Goal: Task Accomplishment & Management: Use online tool/utility

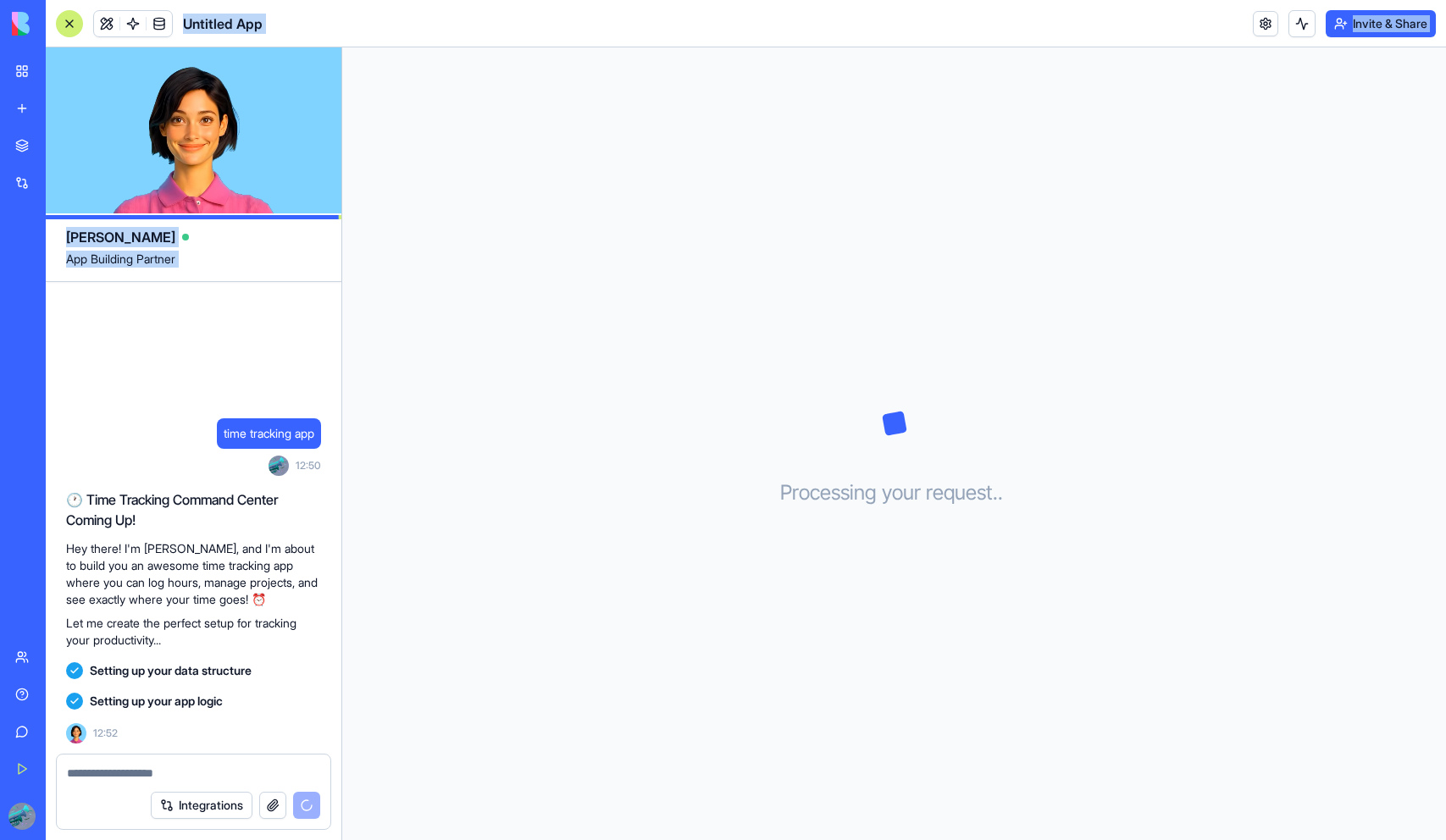
drag, startPoint x: 340, startPoint y: 360, endPoint x: 139, endPoint y: -30, distance: 438.7
click at [139, 0] on html "BETA My Workspace New app Marketplace Integrations Recent Untitled App AI Logo …" at bounding box center [723, 420] width 1446 height 840
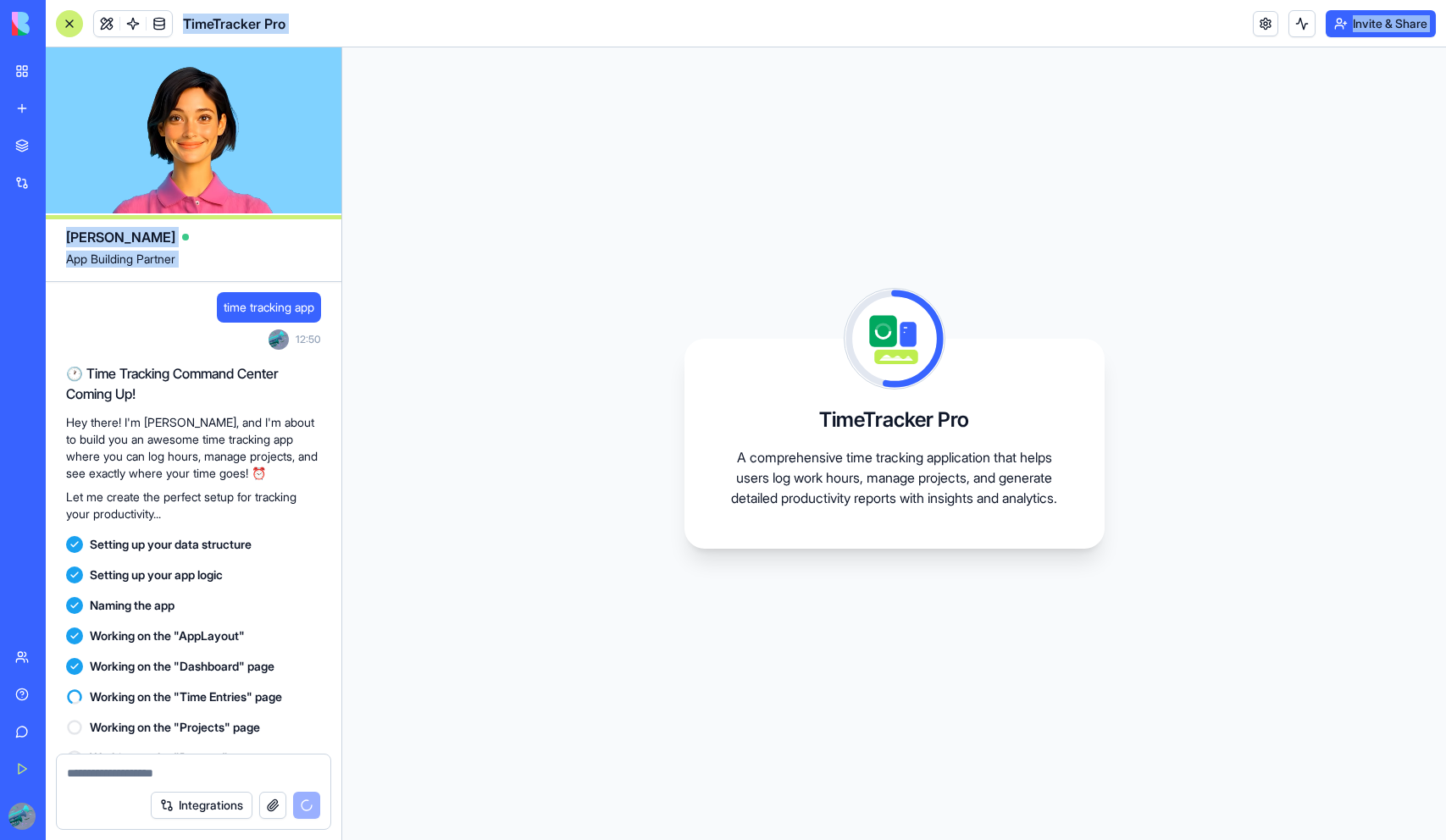
scroll to position [56, 0]
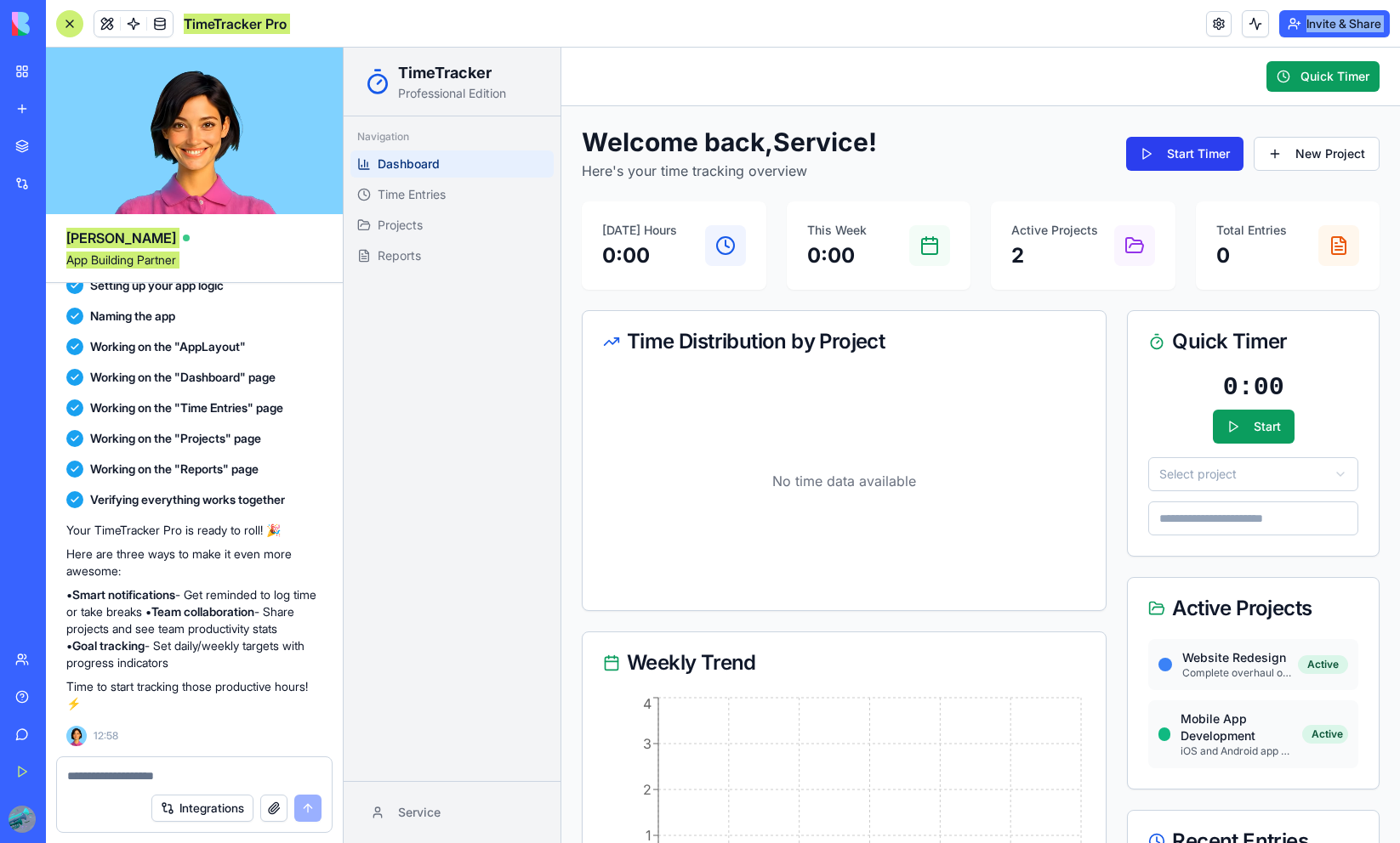
click at [1188, 153] on button "Start Timer" at bounding box center [1184, 154] width 117 height 34
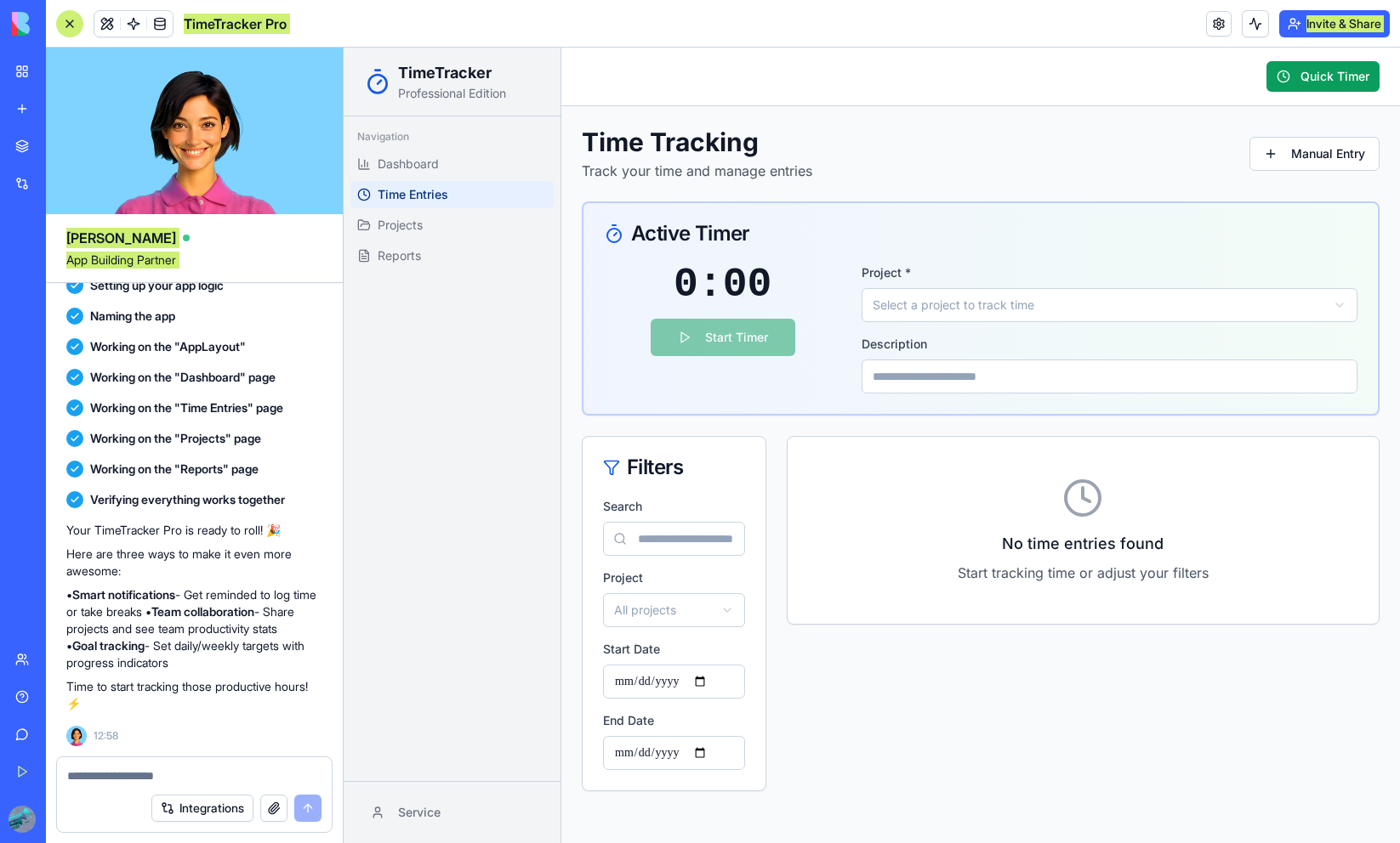
click at [734, 346] on div "Start Timer" at bounding box center [722, 338] width 237 height 38
click at [628, 334] on div "Start Timer" at bounding box center [722, 338] width 237 height 38
click at [1310, 75] on button "Quick Timer" at bounding box center [1323, 76] width 113 height 30
click at [668, 335] on div "Start Timer" at bounding box center [722, 338] width 237 height 38
click at [918, 305] on html "TimeTracker Professional Edition Navigation Dashboard Time Entries Projects Rep…" at bounding box center [872, 445] width 1057 height 796
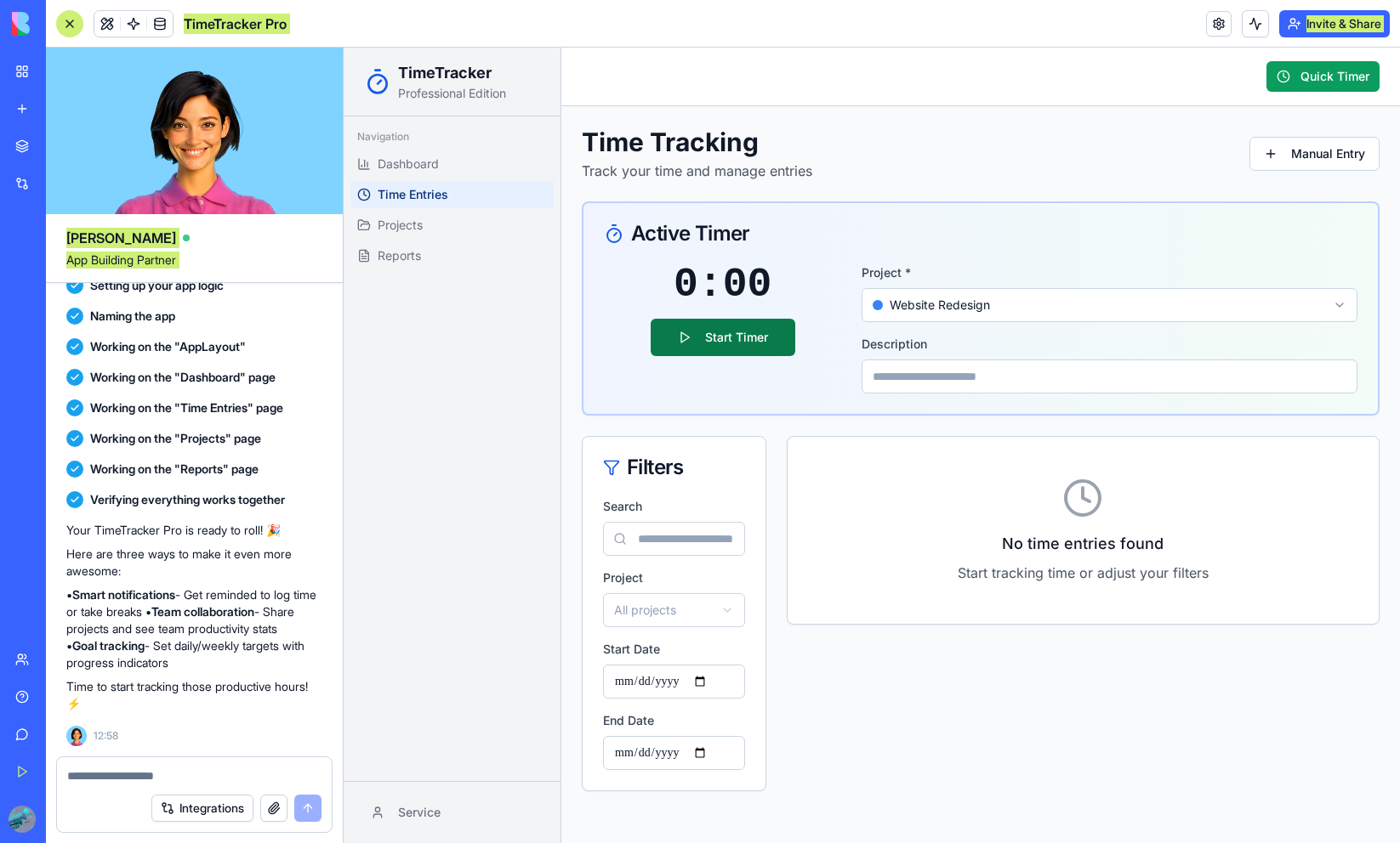
click at [676, 325] on button "Start Timer" at bounding box center [723, 338] width 144 height 38
click at [718, 350] on button "Stop Timer" at bounding box center [723, 338] width 143 height 38
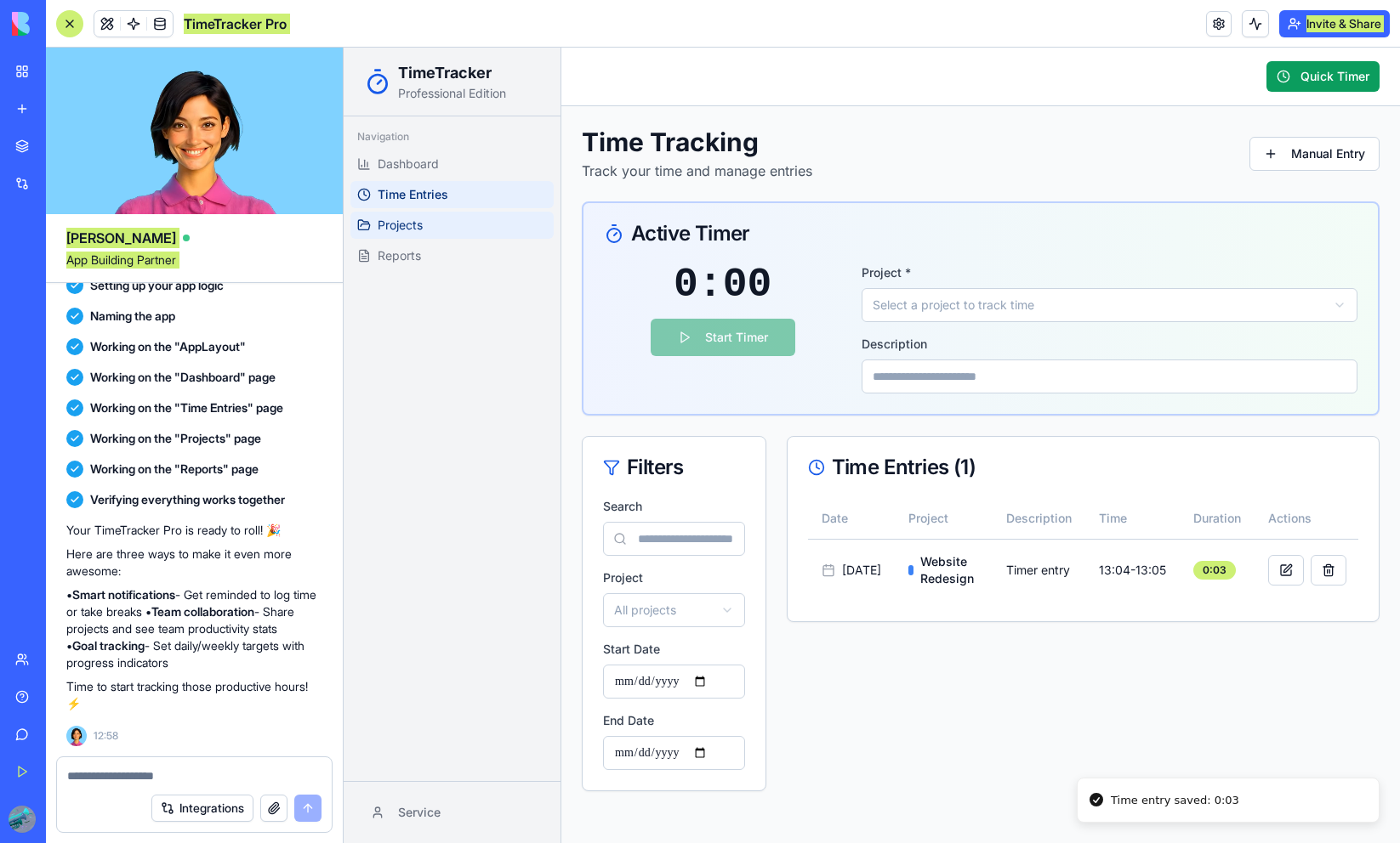
click at [444, 228] on link "Projects" at bounding box center [451, 224] width 203 height 27
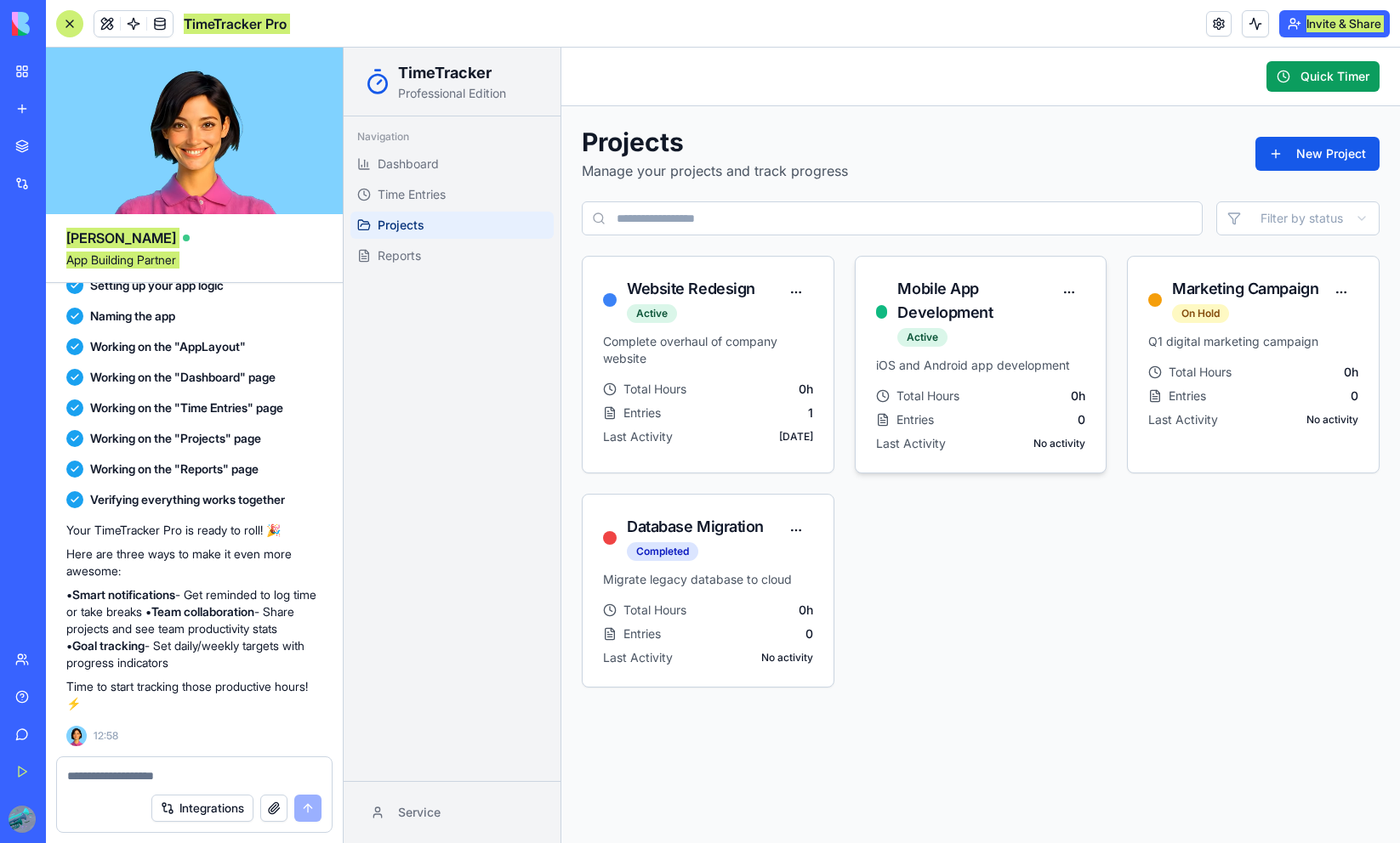
click at [967, 357] on p "iOS and Android app development" at bounding box center [980, 366] width 210 height 17
click at [1159, 370] on circle at bounding box center [1156, 372] width 11 height 11
click at [451, 247] on link "Reports" at bounding box center [451, 256] width 203 height 27
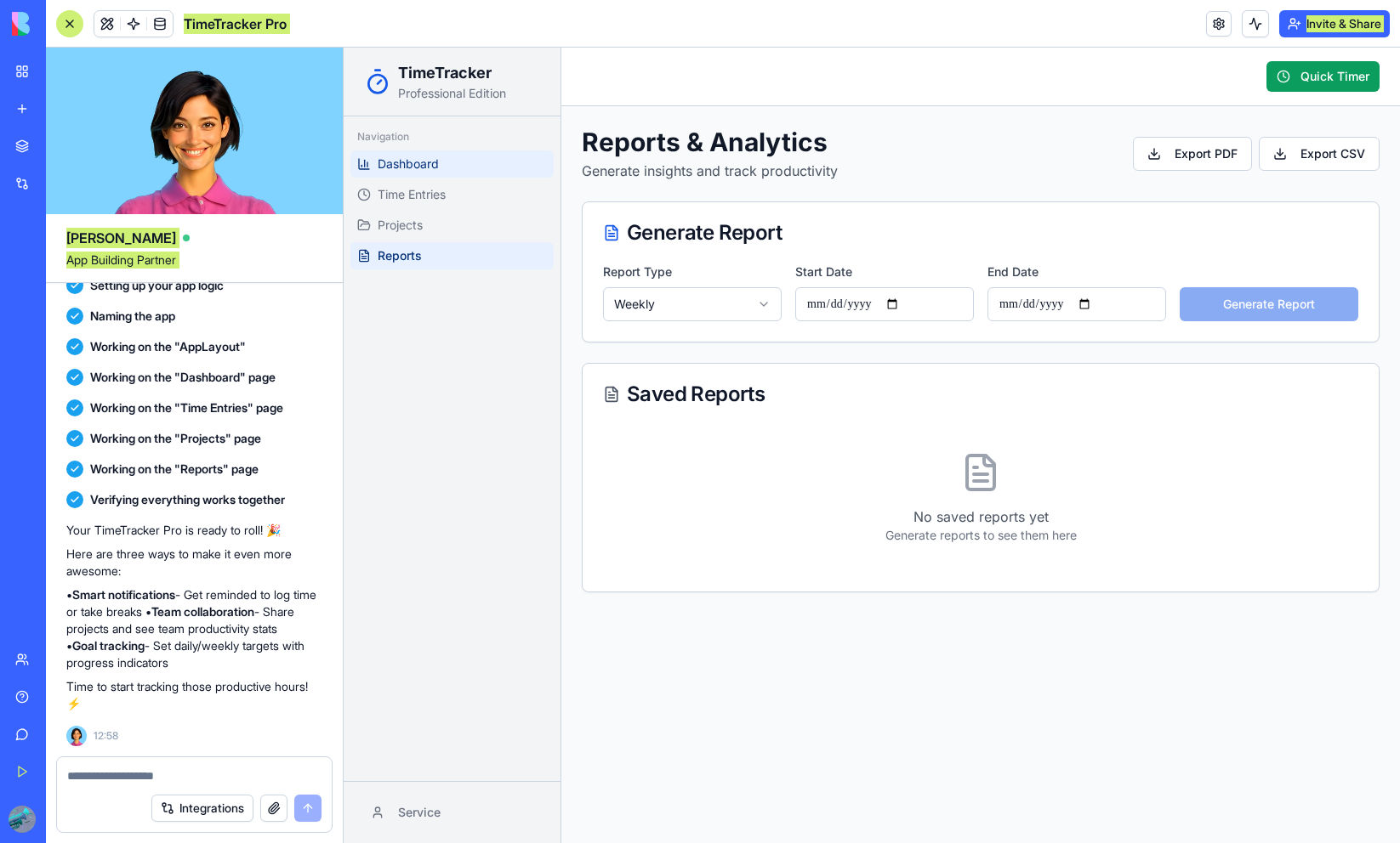
click at [486, 166] on link "Dashboard" at bounding box center [451, 164] width 203 height 27
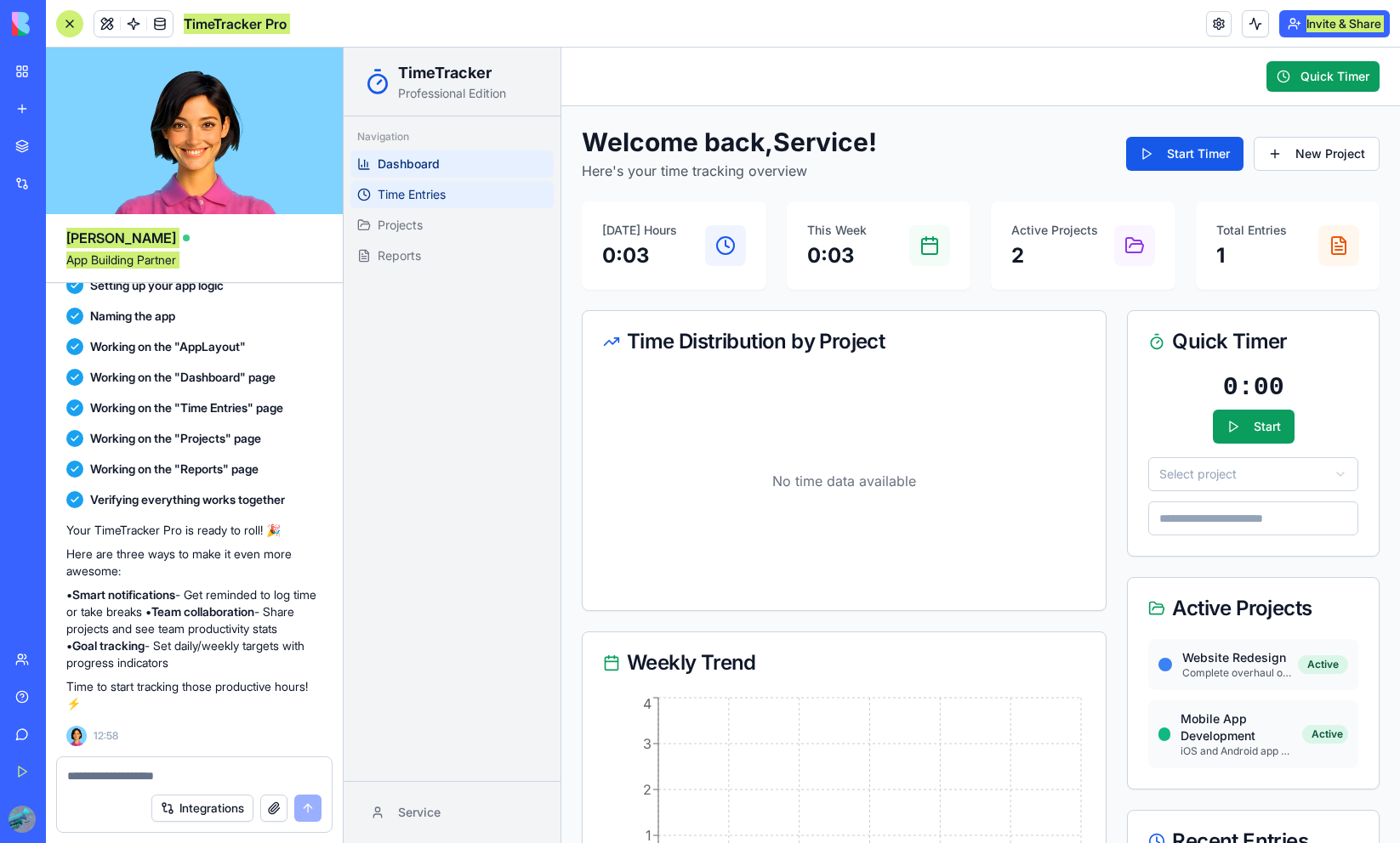
click at [491, 194] on link "Time Entries" at bounding box center [451, 194] width 203 height 27
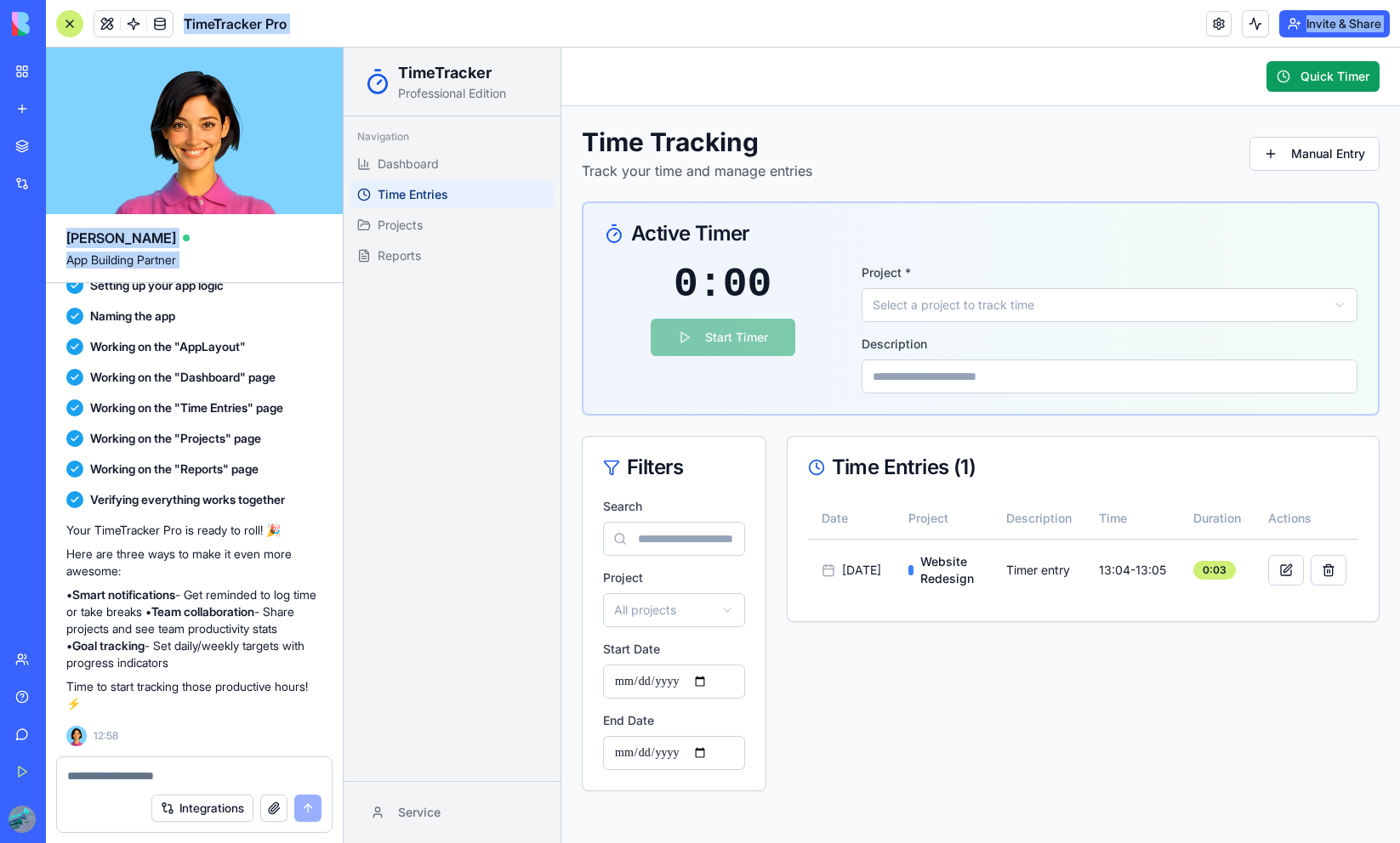
click at [1351, 23] on button "Invite & Share" at bounding box center [1334, 24] width 110 height 27
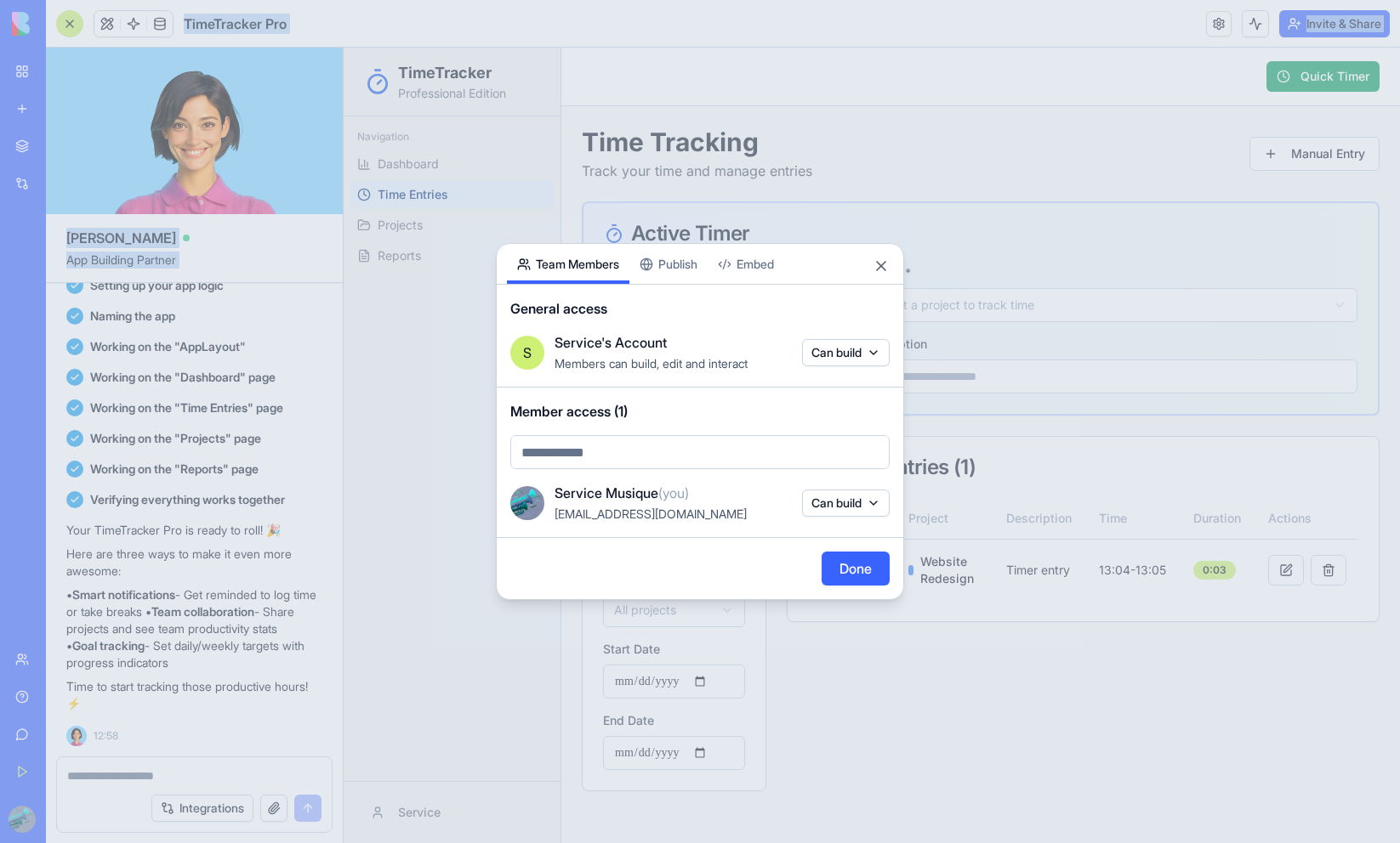
click at [675, 268] on div "Share App Team Members Publish Embed General access S Service's Account Members…" at bounding box center [700, 422] width 408 height 357
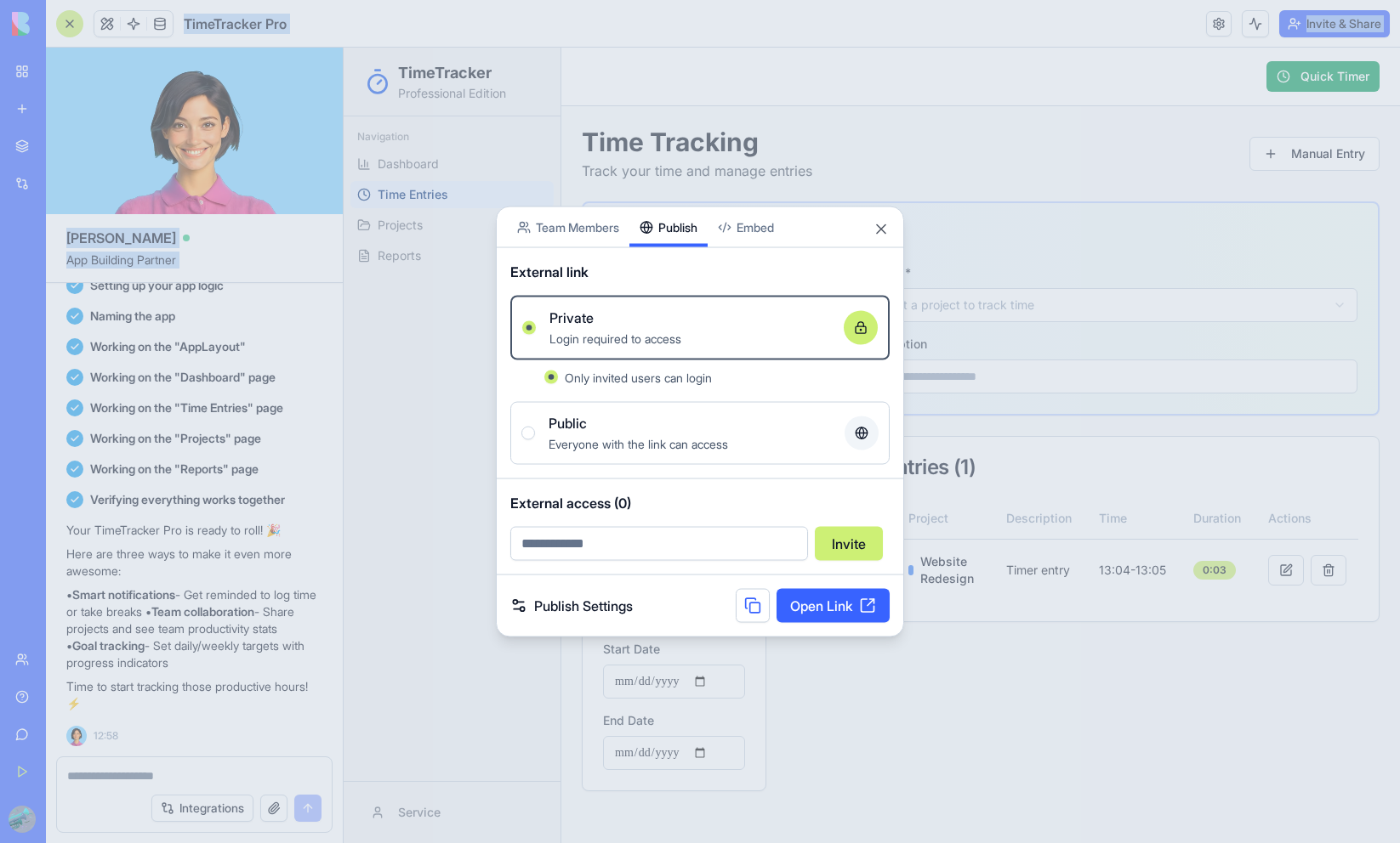
scroll to position [308, 0]
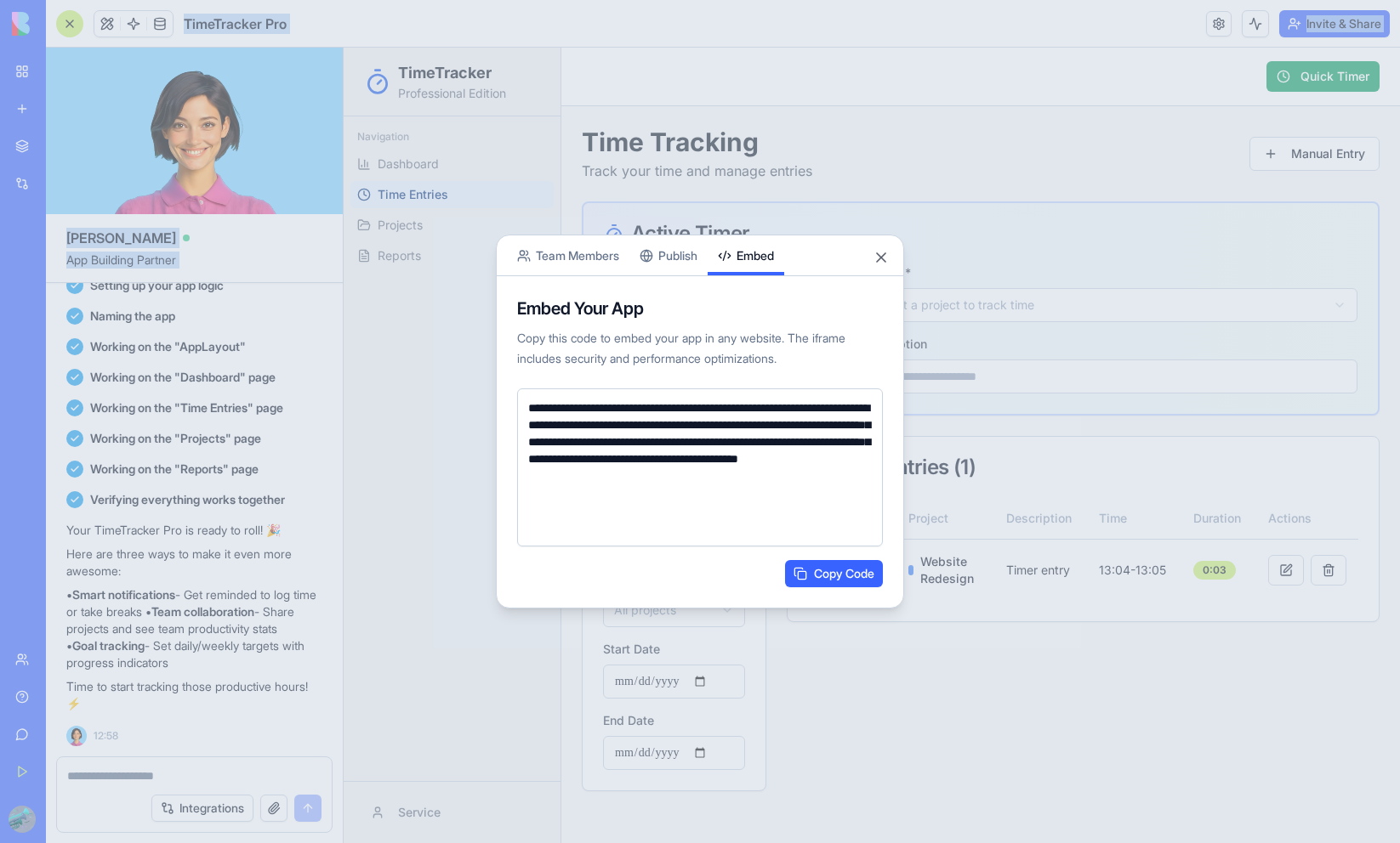
click at [765, 218] on body "BETA My Workspace New app Marketplace Integrations Recent Untitled App AI Logo …" at bounding box center [700, 422] width 1400 height 843
click at [667, 247] on button "Publish" at bounding box center [668, 256] width 78 height 40
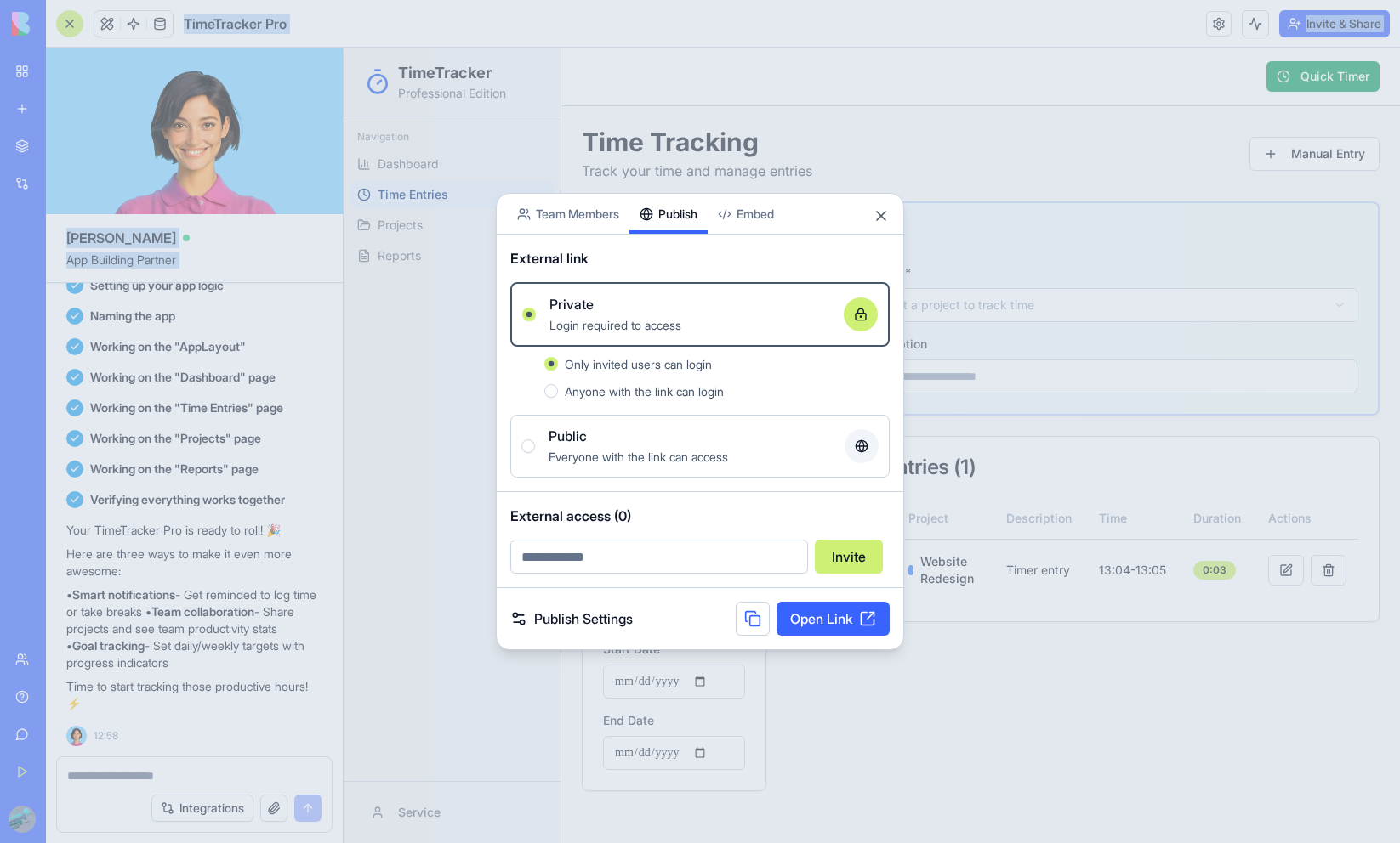
click at [536, 225] on body "BETA My Workspace New app Marketplace Integrations Recent Untitled App AI Logo …" at bounding box center [700, 422] width 1400 height 843
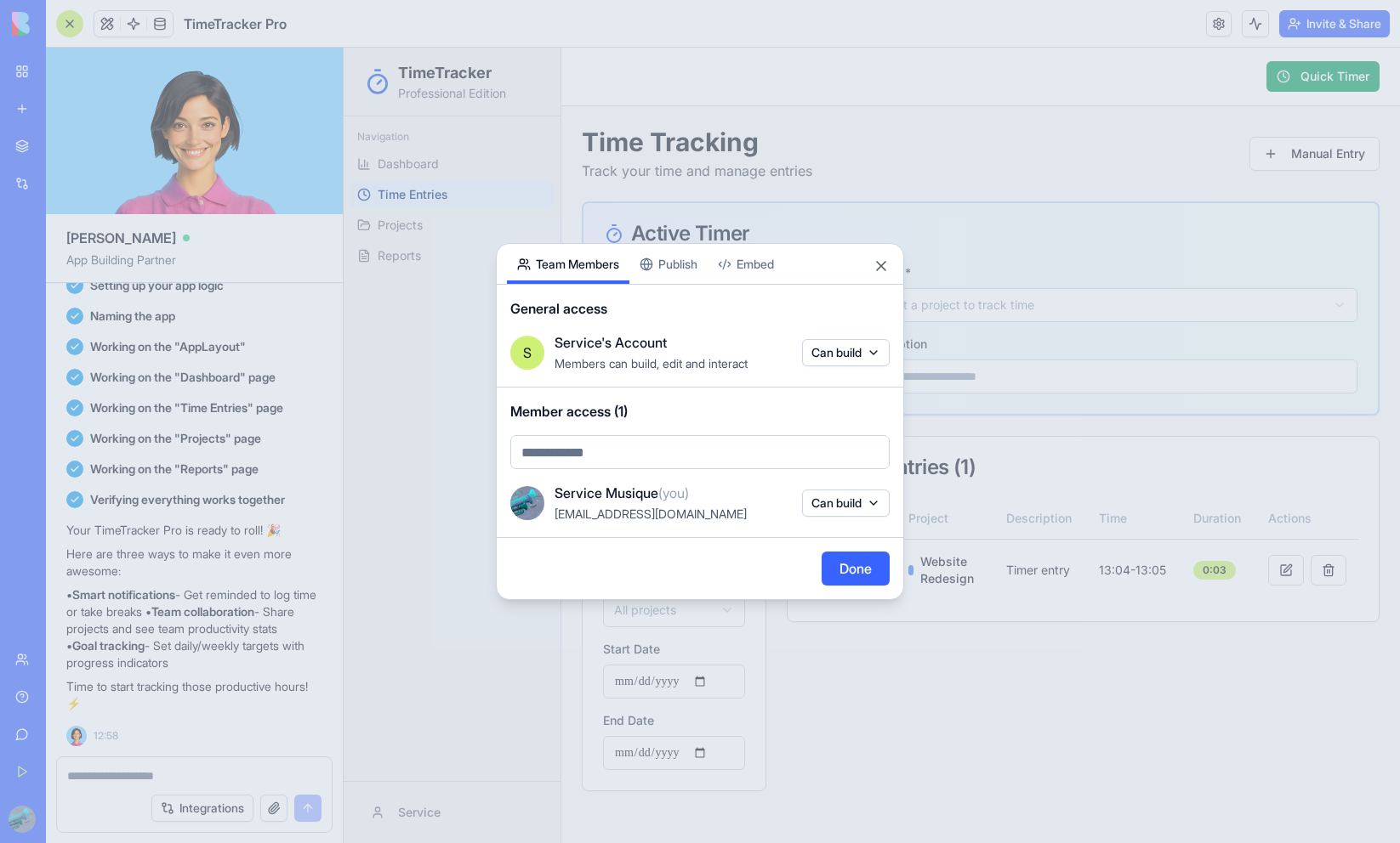
click at [891, 252] on div "Share App Team Members Publish Embed" at bounding box center [699, 264] width 407 height 41
click at [886, 261] on button "Close" at bounding box center [881, 266] width 17 height 17
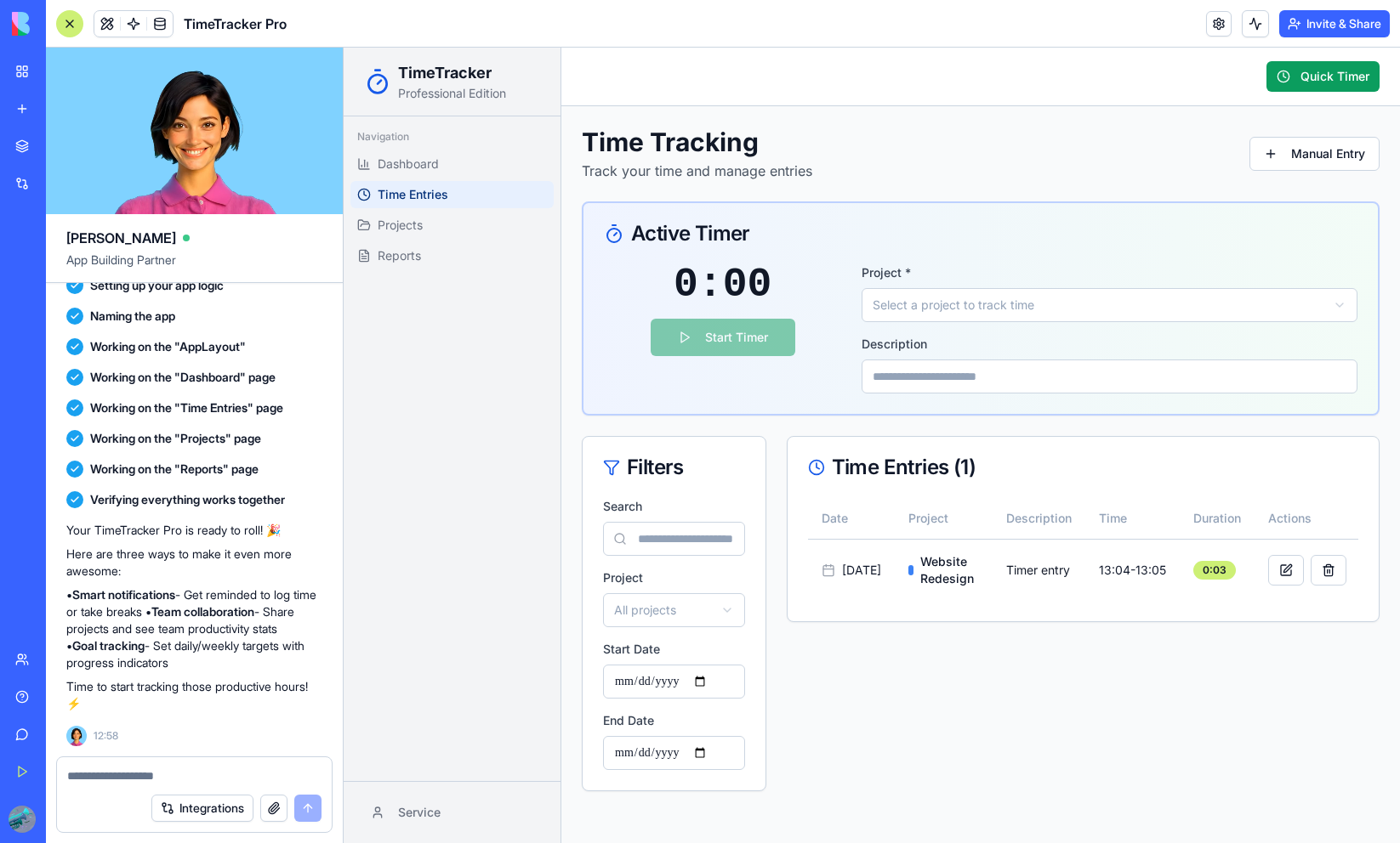
click at [255, 125] on video at bounding box center [194, 130] width 297 height 167
click at [179, 133] on video at bounding box center [194, 130] width 297 height 167
